Goal: Complete application form

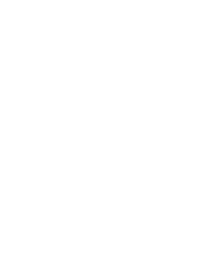
click at [0, 212] on div at bounding box center [112, 133] width 224 height 267
